Goal: Task Accomplishment & Management: Complete application form

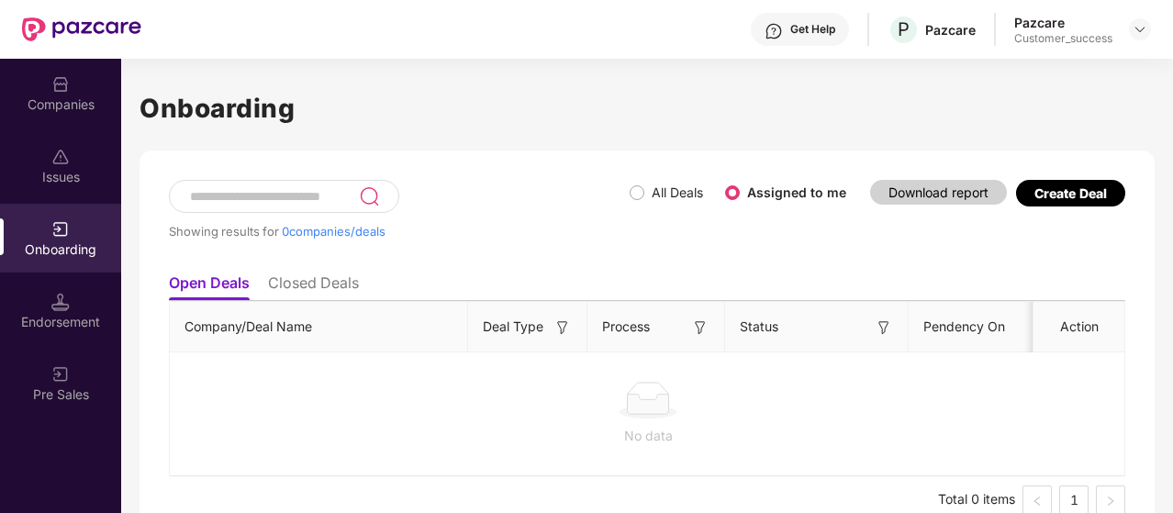
click at [641, 201] on label "All Deals" at bounding box center [670, 193] width 81 height 20
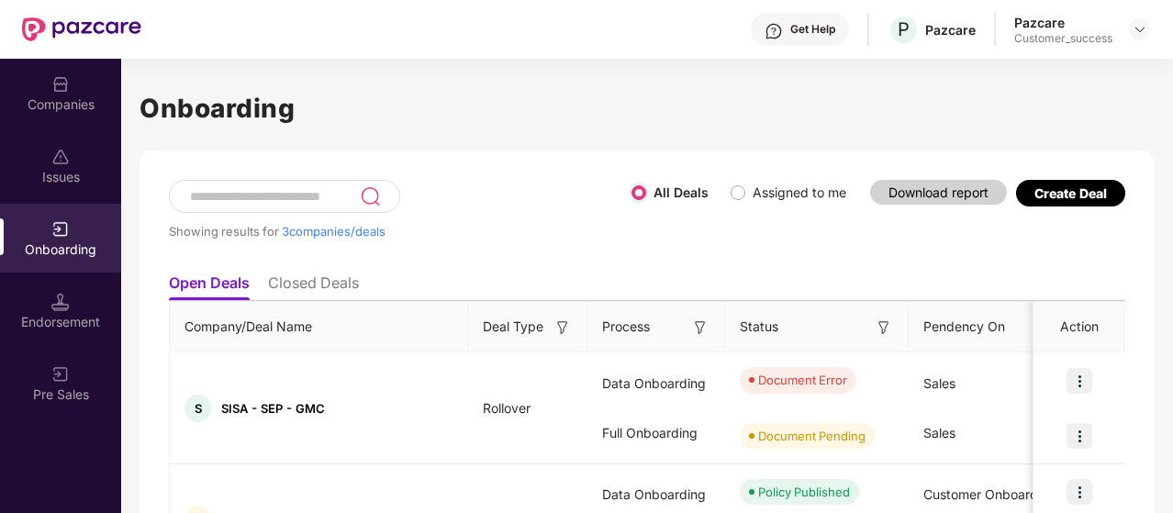
scroll to position [109, 0]
